Goal: Transaction & Acquisition: Purchase product/service

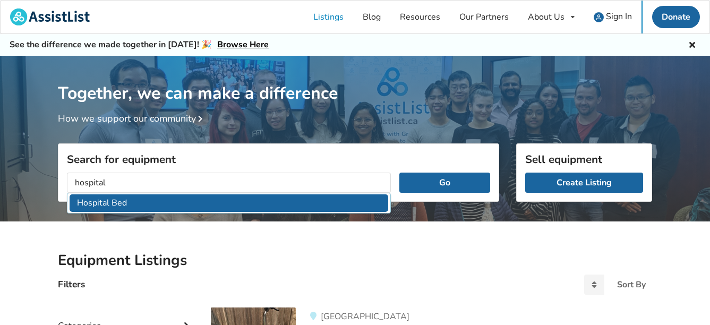
click at [181, 205] on li "Hospital Bed" at bounding box center [229, 203] width 319 height 18
type input "Hospital Bed"
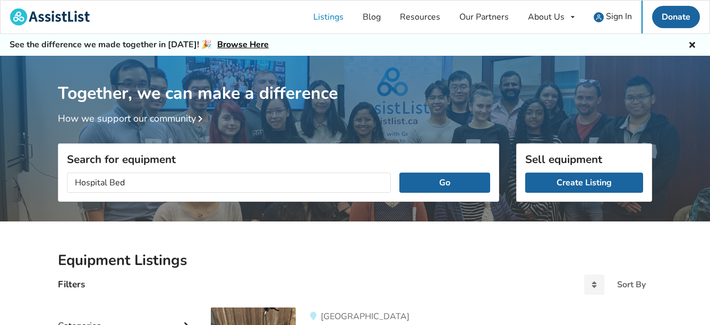
click at [439, 195] on div "Hospital Bed Go" at bounding box center [278, 182] width 440 height 37
click at [433, 182] on button "Go" at bounding box center [444, 183] width 91 height 20
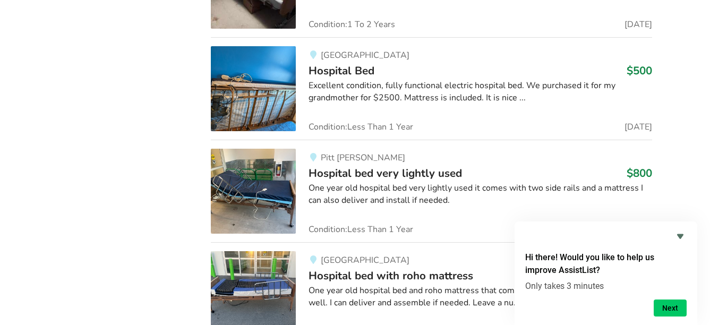
scroll to position [974, 0]
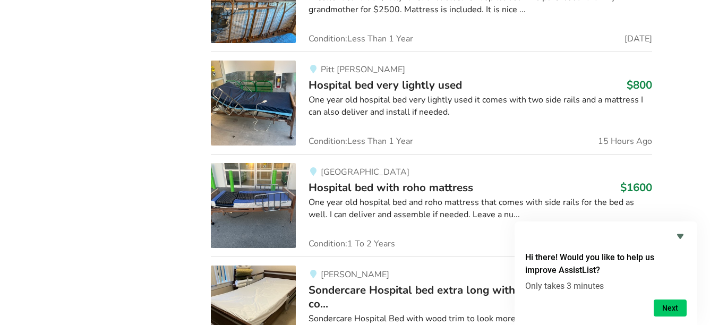
click at [399, 187] on span "Hospital bed with roho mattress" at bounding box center [391, 187] width 165 height 15
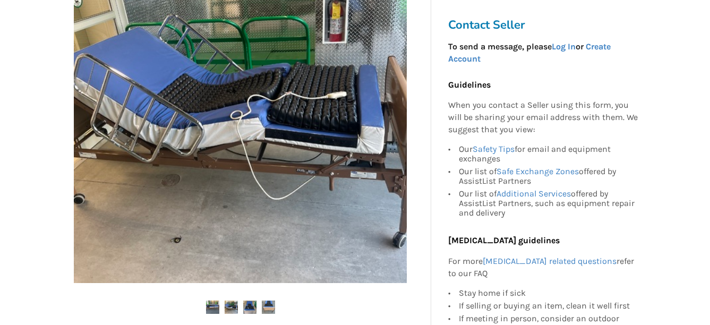
scroll to position [354, 0]
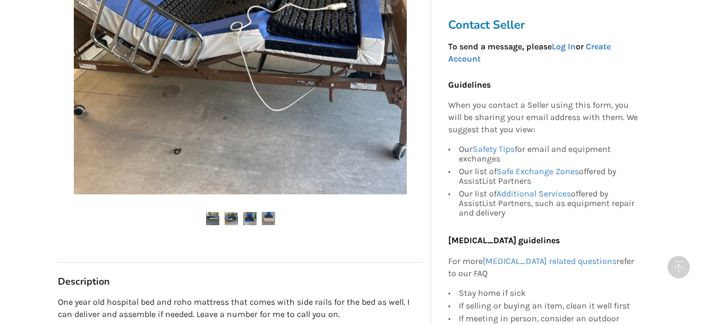
click at [228, 219] on img at bounding box center [231, 218] width 13 height 13
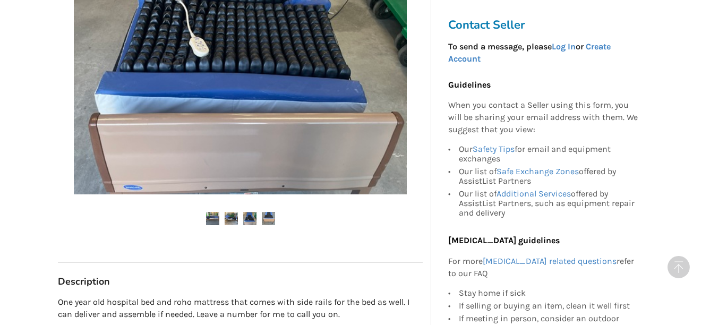
click at [248, 221] on img at bounding box center [249, 218] width 13 height 13
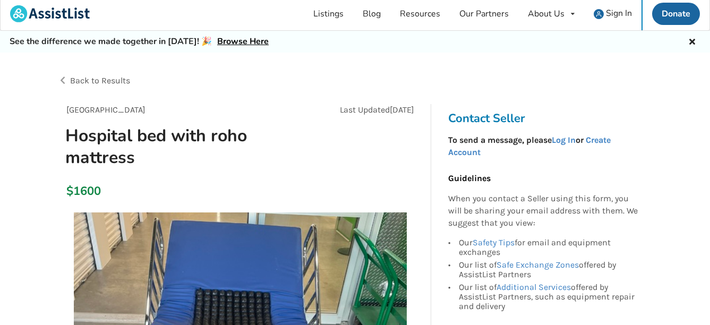
scroll to position [0, 0]
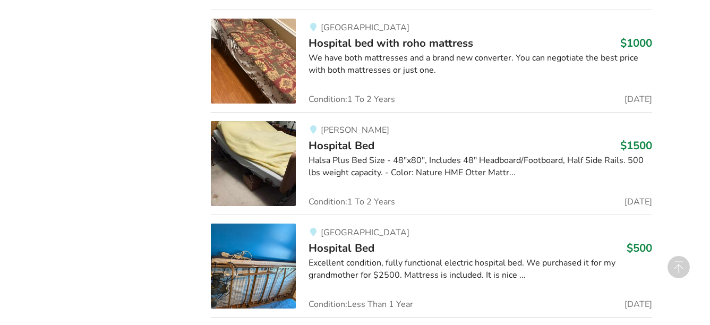
scroll to position [619, 0]
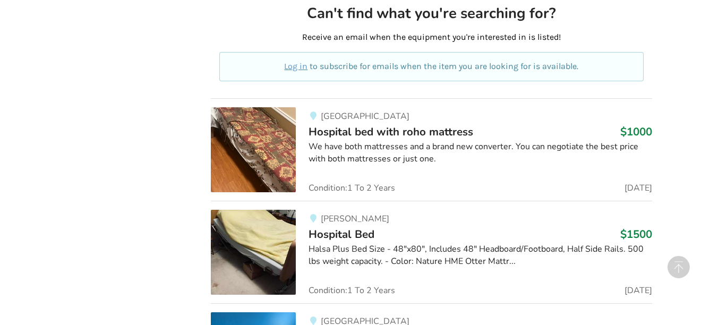
click at [400, 158] on div "We have both mattresses and a brand new converter. You can negotiate the best p…" at bounding box center [481, 153] width 344 height 24
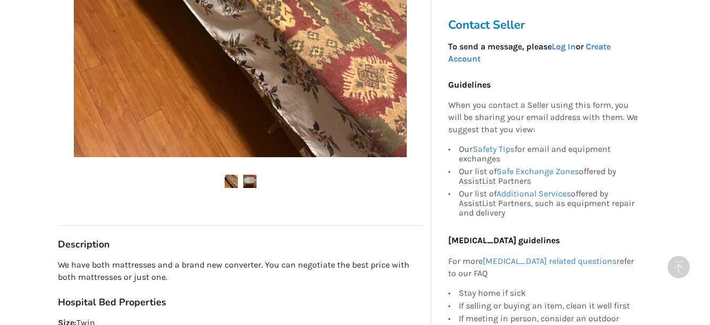
scroll to position [443, 0]
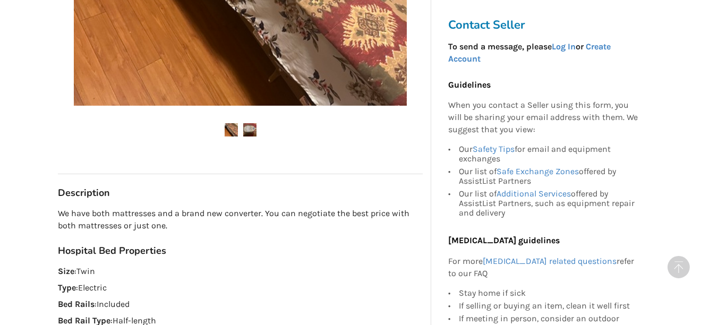
click at [249, 131] on img at bounding box center [249, 129] width 13 height 13
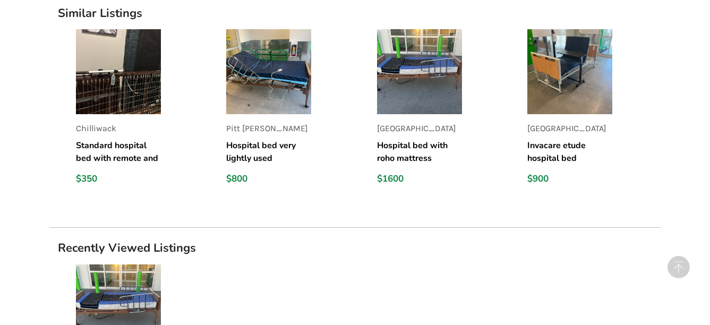
scroll to position [885, 0]
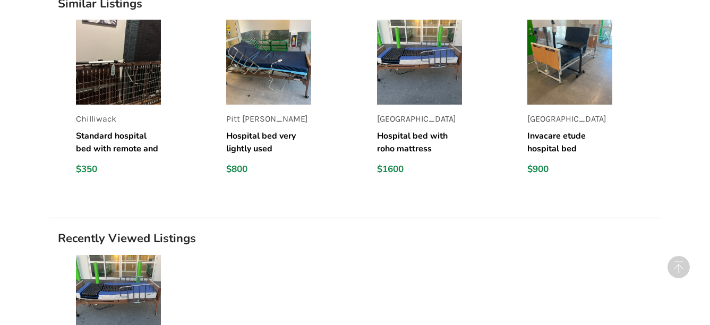
click at [271, 82] on img at bounding box center [268, 62] width 85 height 85
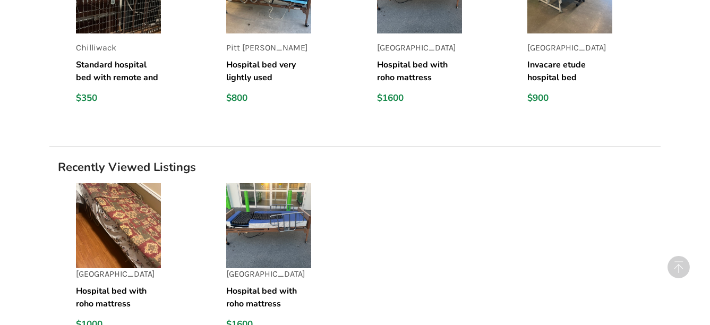
scroll to position [974, 0]
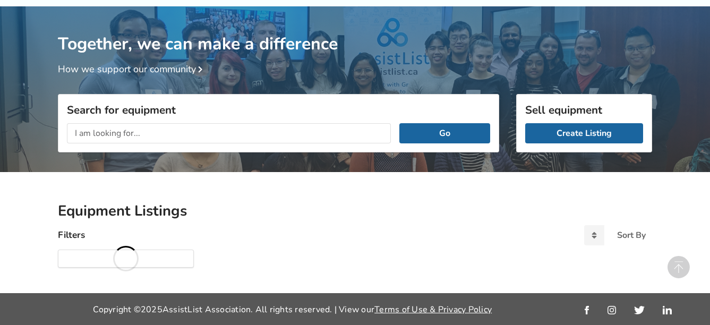
scroll to position [49, 0]
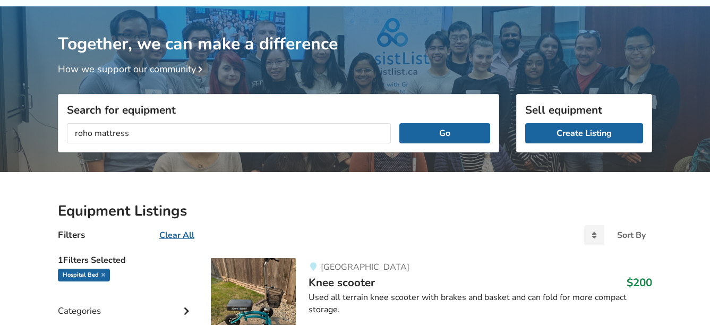
type input "roho mattress"
click at [399, 123] on button "Go" at bounding box center [444, 133] width 91 height 20
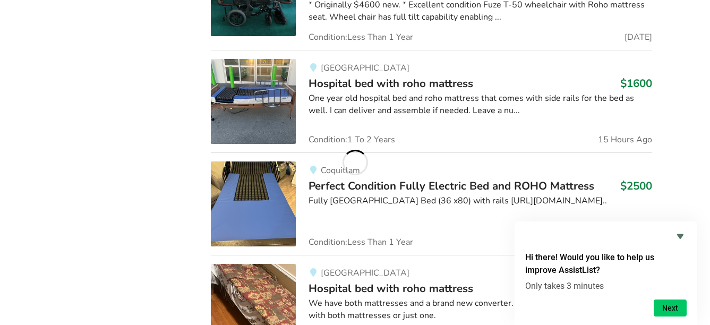
scroll to position [1112, 0]
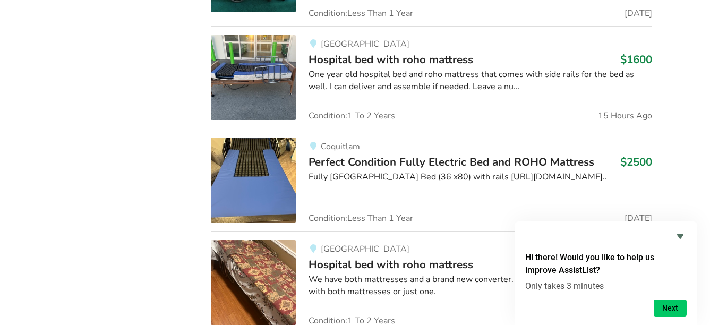
click at [394, 162] on span "Perfect Condition Fully Electric Bed and ROHO Mattress" at bounding box center [452, 162] width 286 height 15
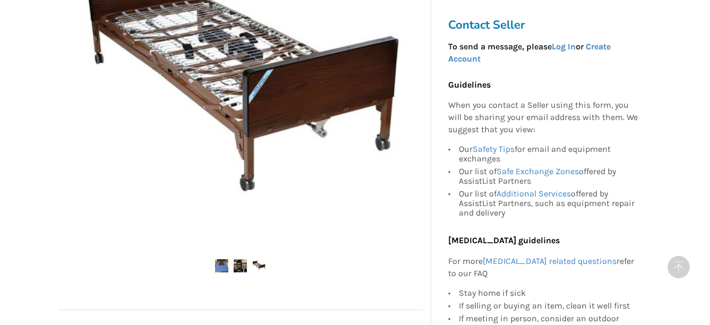
scroll to position [442, 0]
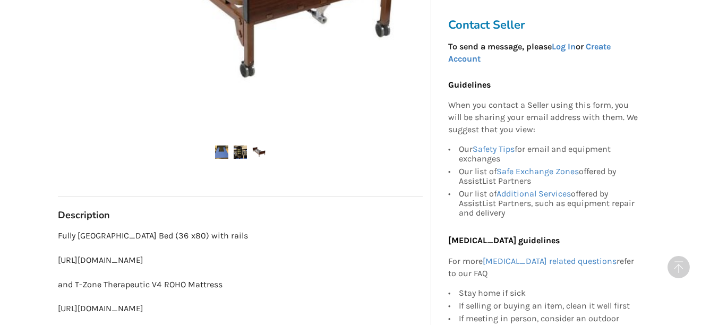
click at [219, 152] on img at bounding box center [221, 152] width 13 height 13
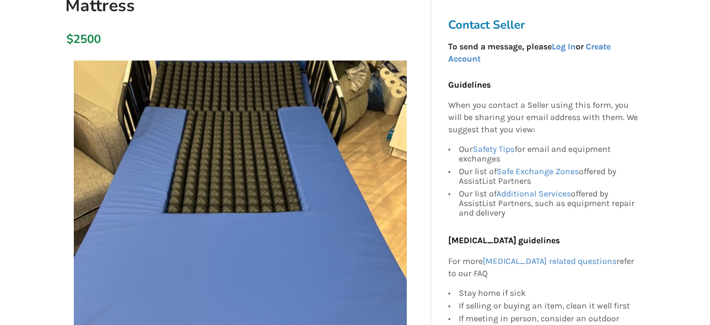
scroll to position [266, 0]
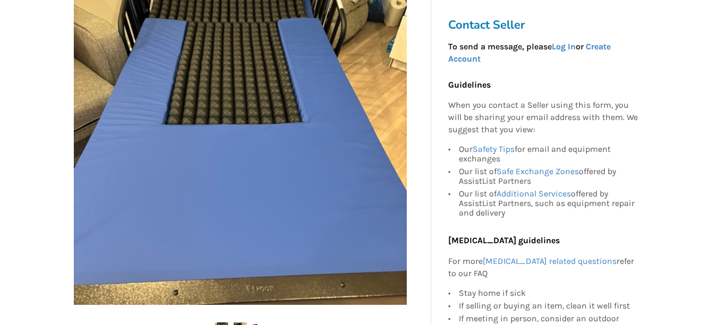
scroll to position [1112, 0]
